Goal: Check status: Check status

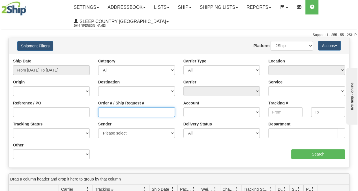
click at [128, 112] on input "Order # / Ship Request #" at bounding box center [136, 112] width 77 height 10
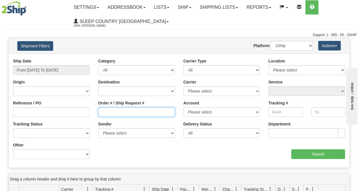
paste input "9000I050017"
type input "9000I050017"
click at [55, 64] on div "Ship Date From [DATE] To [DATE]" at bounding box center [51, 66] width 77 height 17
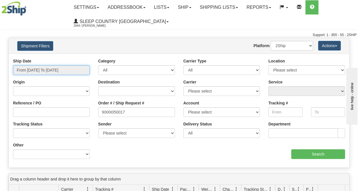
click at [56, 67] on input "From [DATE] To [DATE]" at bounding box center [51, 70] width 77 height 10
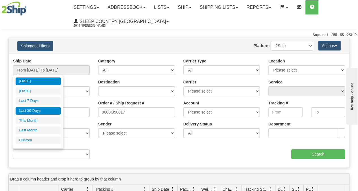
click at [51, 107] on li "Last 30 Days" at bounding box center [38, 111] width 45 height 8
type input "From [DATE] To [DATE]"
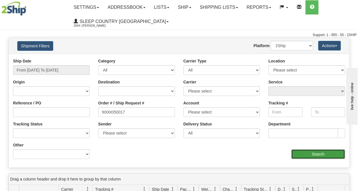
click at [331, 156] on input "Search" at bounding box center [319, 154] width 54 height 10
